Goal: Understand process/instructions: Learn about a topic

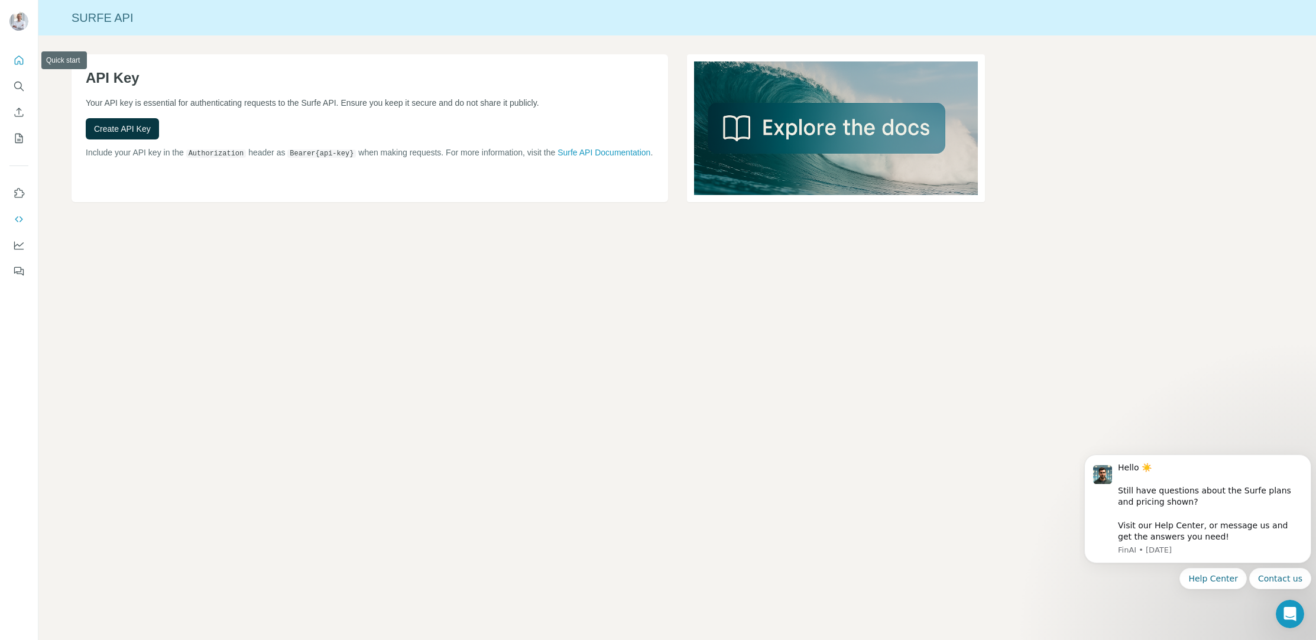
click at [20, 56] on icon "Quick start" at bounding box center [19, 60] width 12 height 12
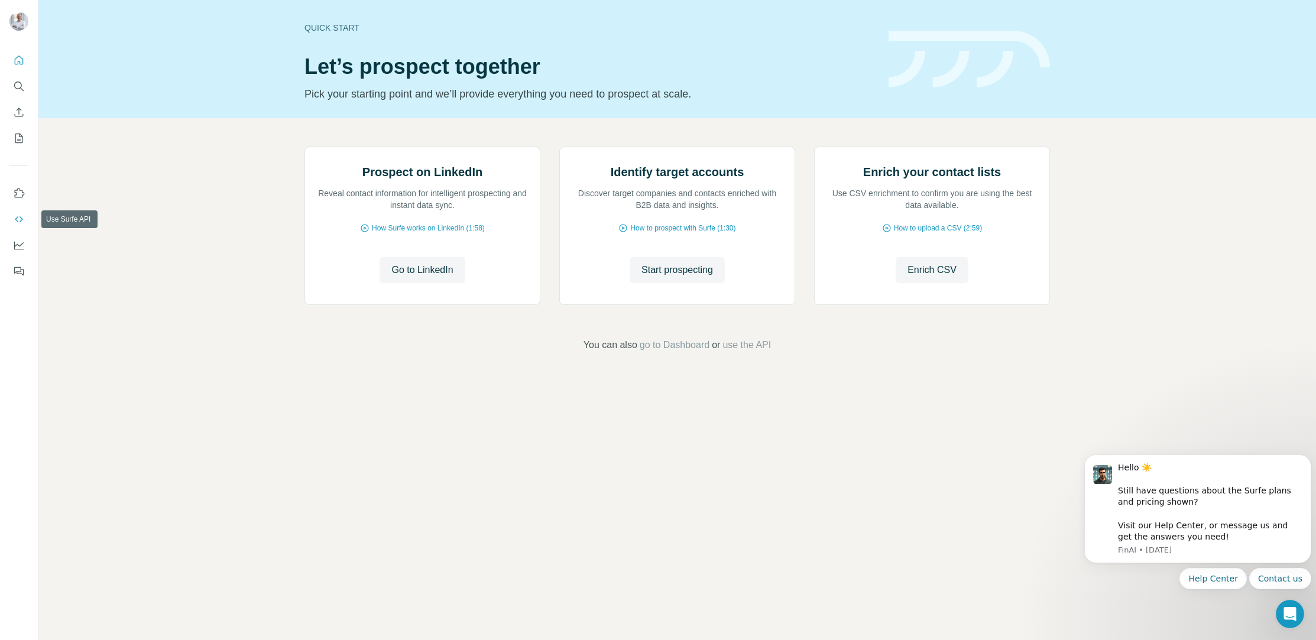
click at [18, 219] on icon "Use Surfe API" at bounding box center [19, 219] width 12 height 12
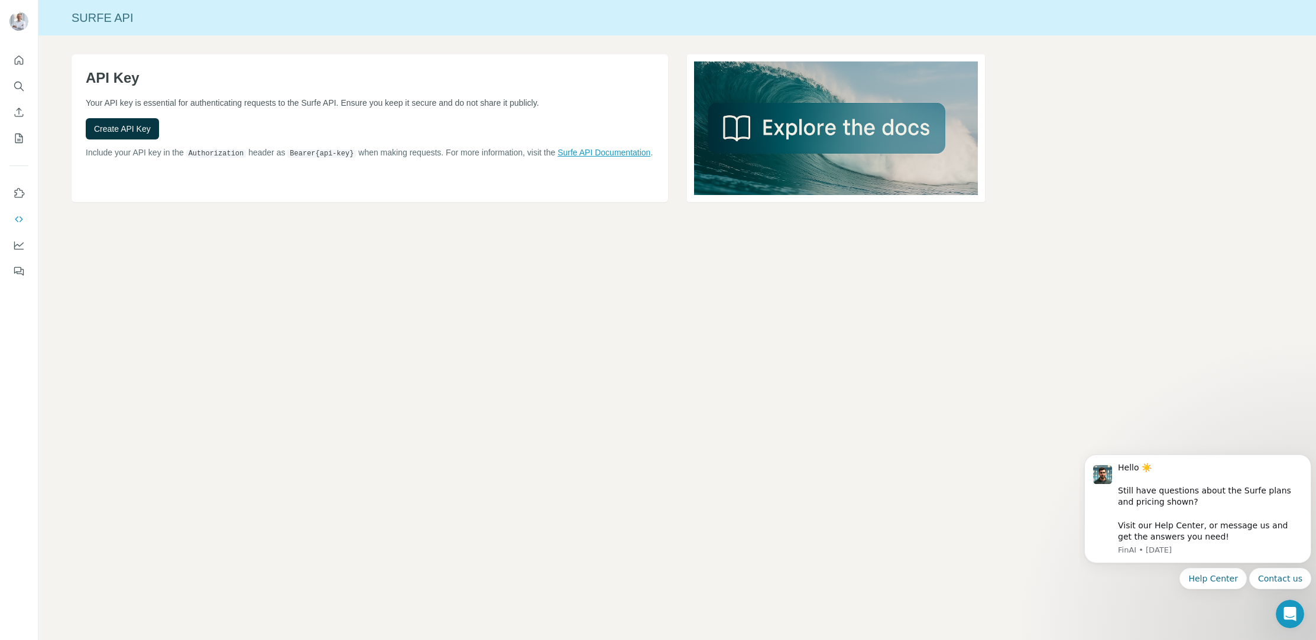
click at [558, 157] on link "Surfe API Documentation" at bounding box center [604, 152] width 93 height 9
click at [26, 61] on button "Quick start" at bounding box center [18, 60] width 19 height 21
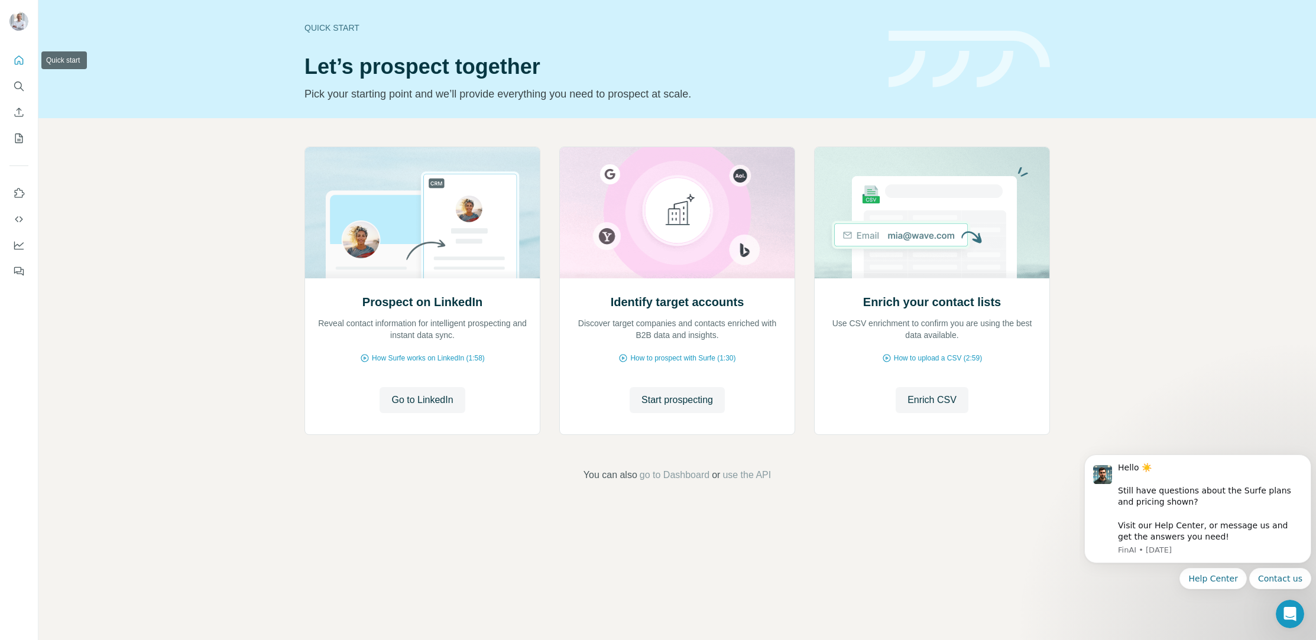
click at [18, 59] on icon "Quick start" at bounding box center [19, 60] width 12 height 12
click at [14, 245] on icon "Dashboard" at bounding box center [18, 246] width 9 height 8
